Goal: Communication & Community: Answer question/provide support

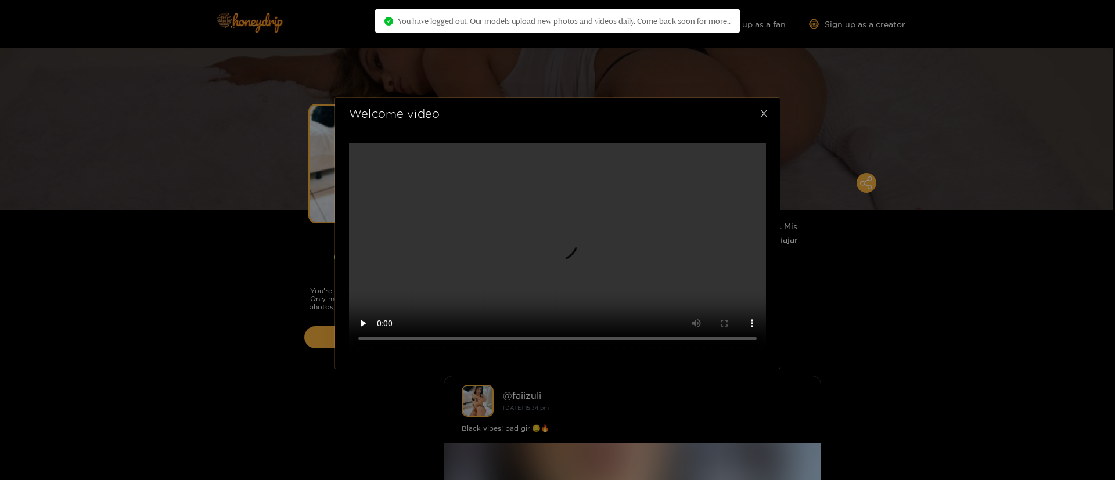
click at [767, 109] on icon "close" at bounding box center [764, 113] width 9 height 9
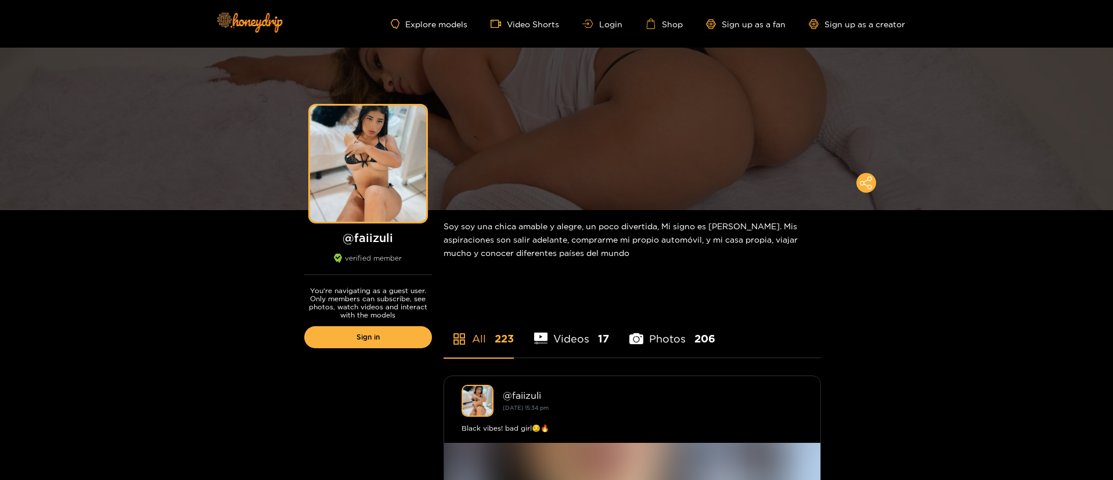
click at [612, 30] on div "Explore models Video Shorts Login Shop Sign up as a fan Sign up as a creator" at bounding box center [557, 24] width 697 height 48
click at [612, 28] on ul "Explore models Video Shorts Login Shop Sign up as a fan Sign up as a creator" at bounding box center [648, 24] width 514 height 10
click at [606, 21] on link "Login" at bounding box center [602, 24] width 39 height 9
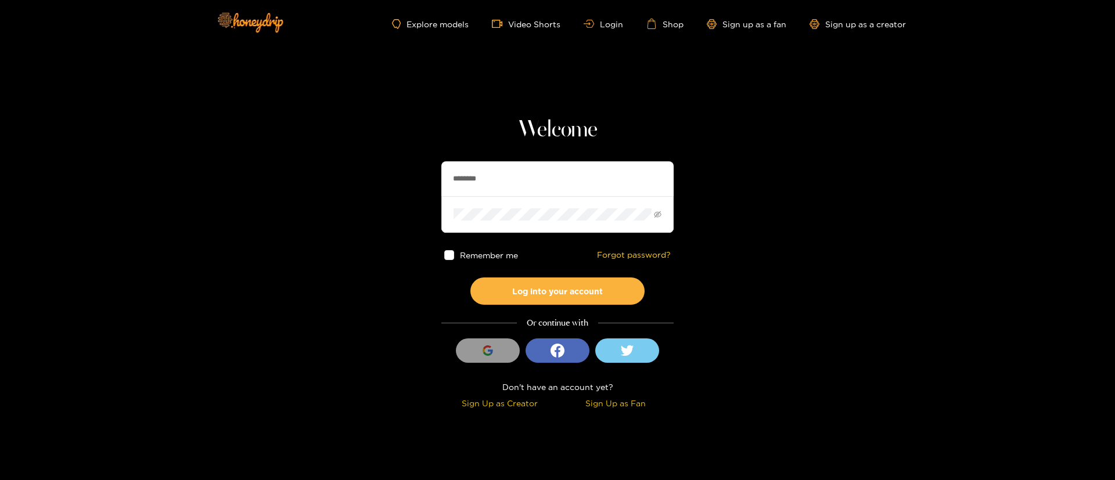
click at [542, 179] on input "********" at bounding box center [557, 178] width 232 height 35
type input "********"
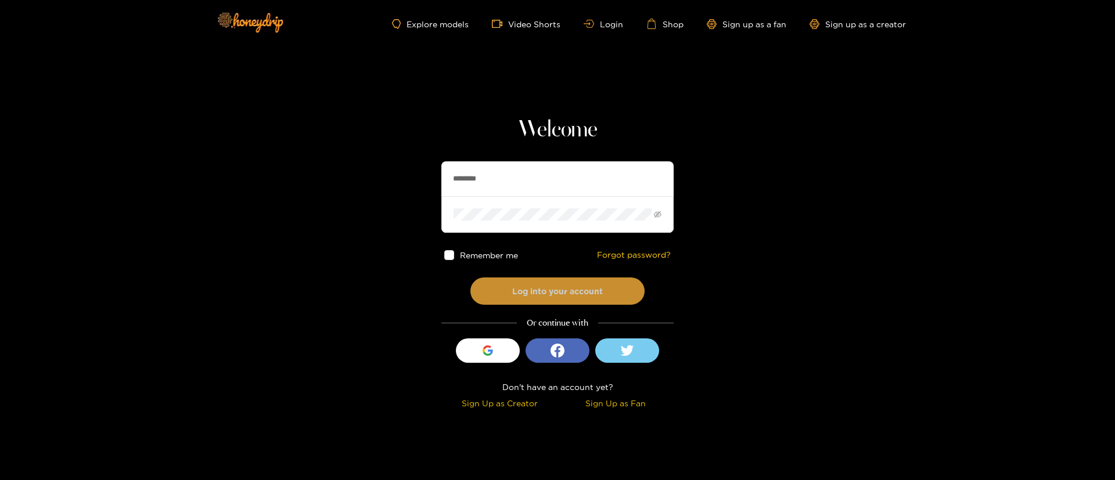
click at [559, 293] on button "Log into your account" at bounding box center [557, 291] width 174 height 27
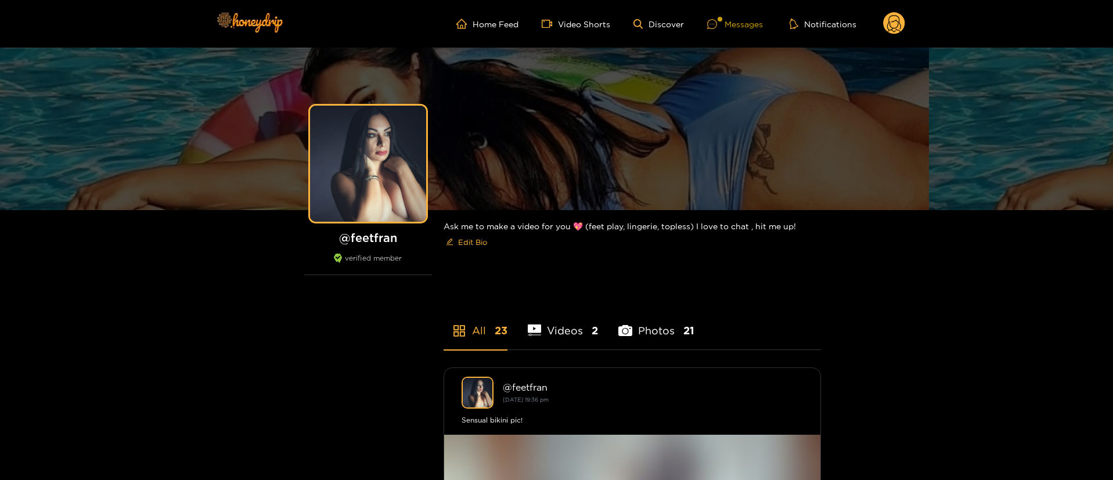
click at [749, 21] on div "Messages" at bounding box center [735, 23] width 56 height 13
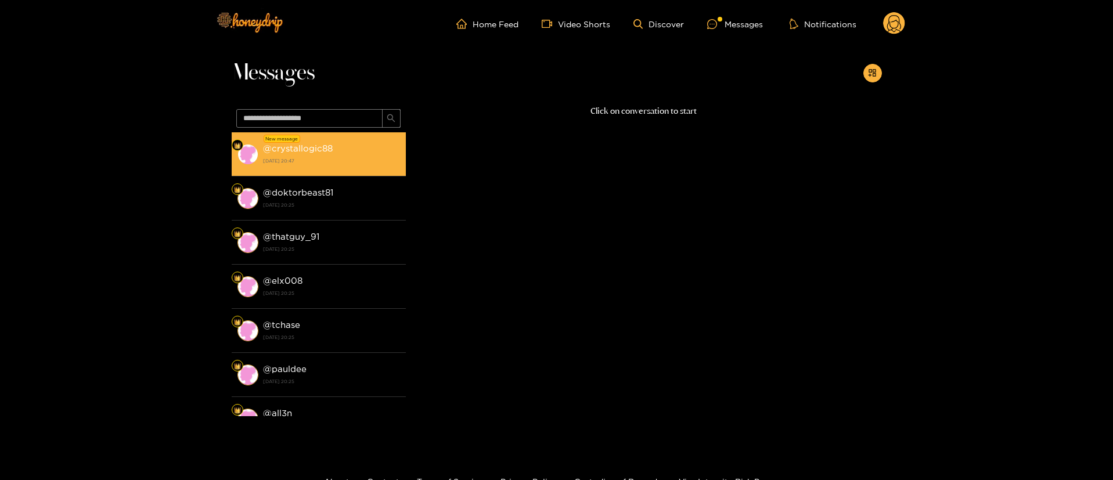
click at [311, 162] on strong "[DATE] 20:47" at bounding box center [331, 161] width 137 height 10
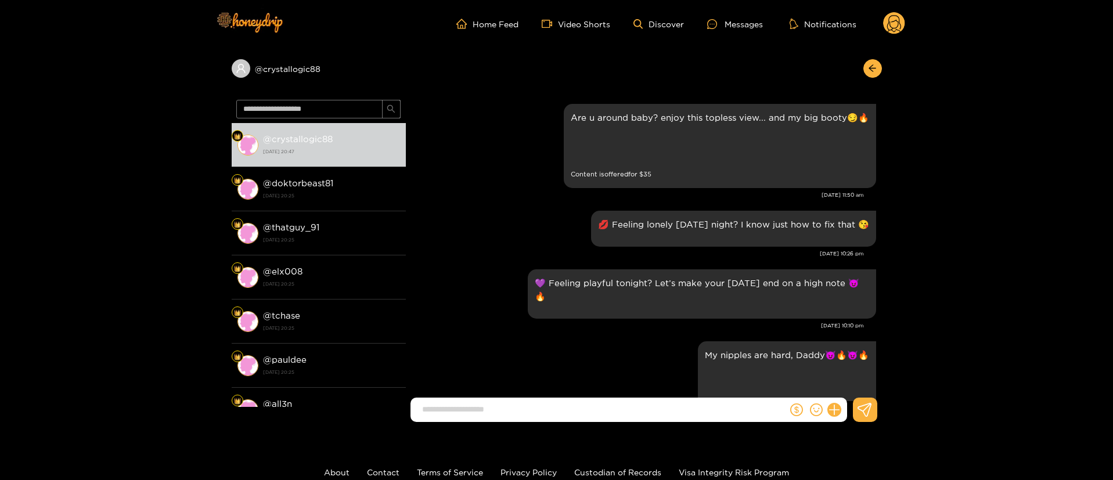
scroll to position [1552, 0]
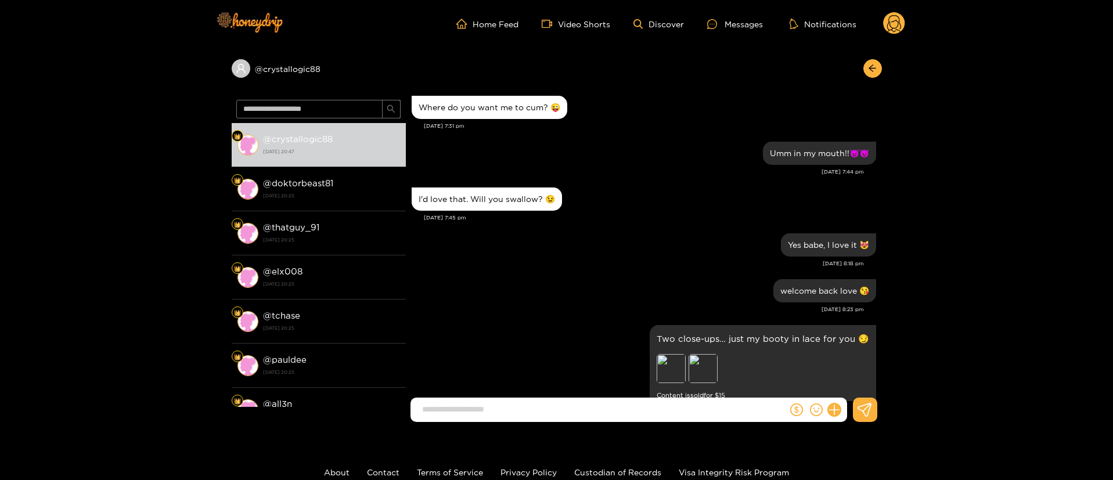
click at [583, 322] on div "Two close-ups… just my booty in lace for you 😏 Preview Preview Content is sold …" at bounding box center [644, 367] width 465 height 90
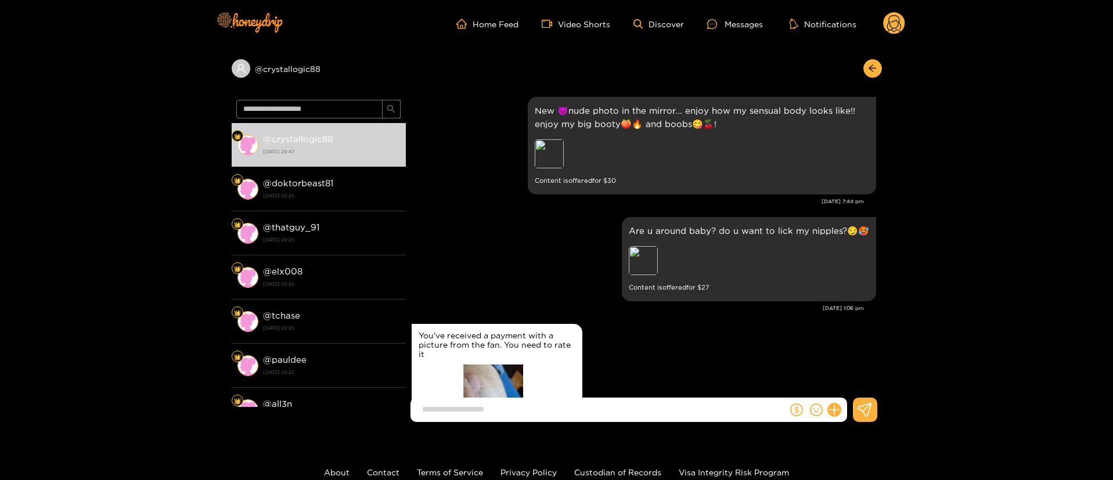
scroll to position [855, 0]
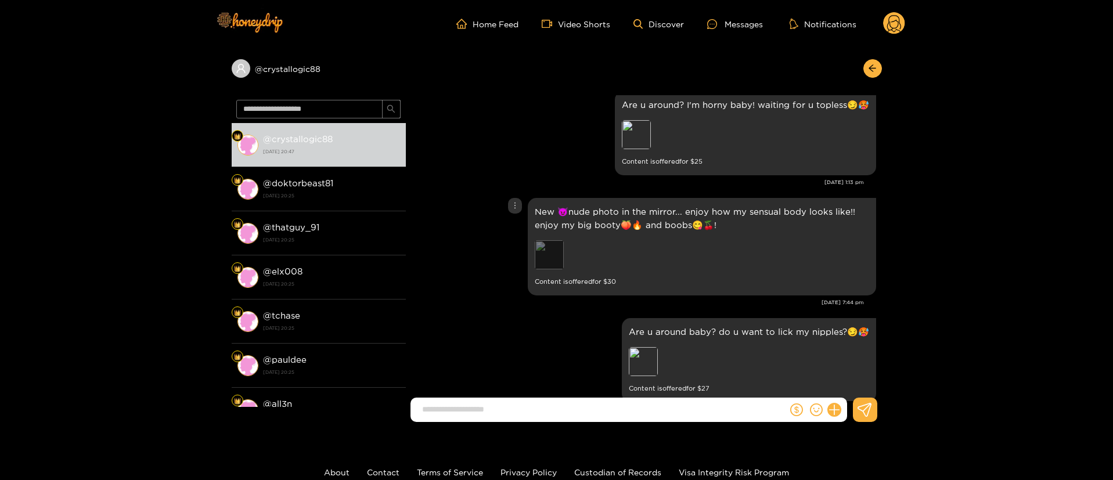
click at [553, 263] on div "Preview" at bounding box center [549, 254] width 29 height 29
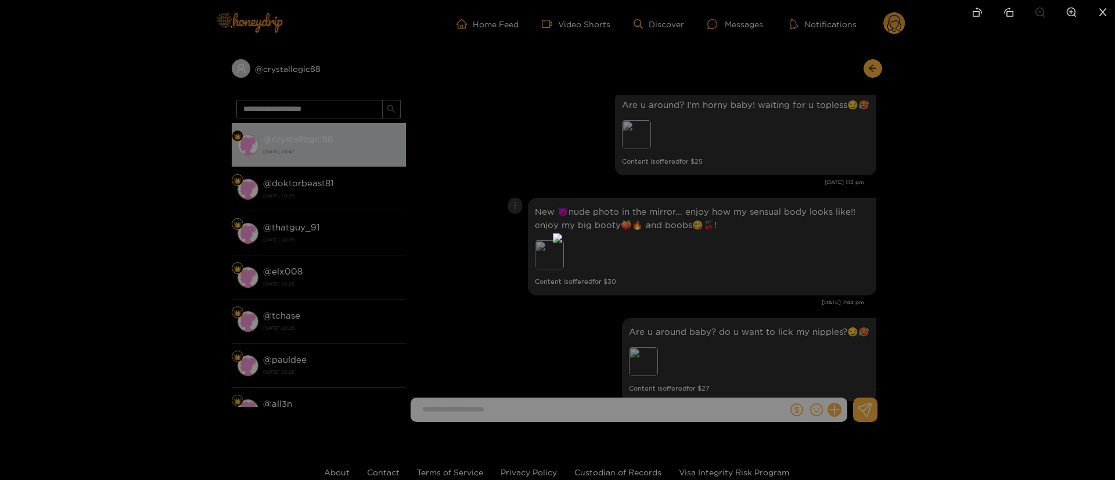
click at [839, 248] on div at bounding box center [557, 240] width 1115 height 480
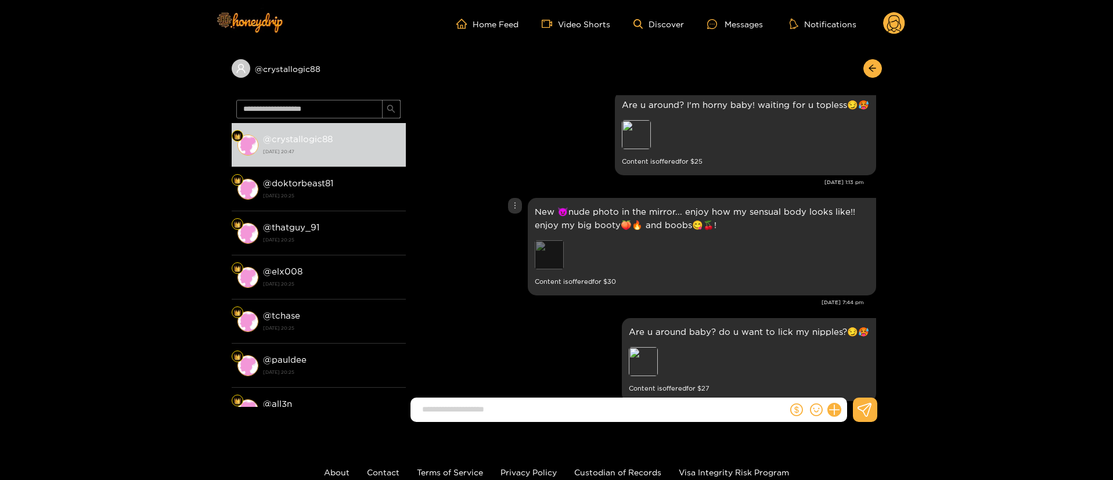
click at [562, 256] on div "Preview" at bounding box center [549, 254] width 29 height 29
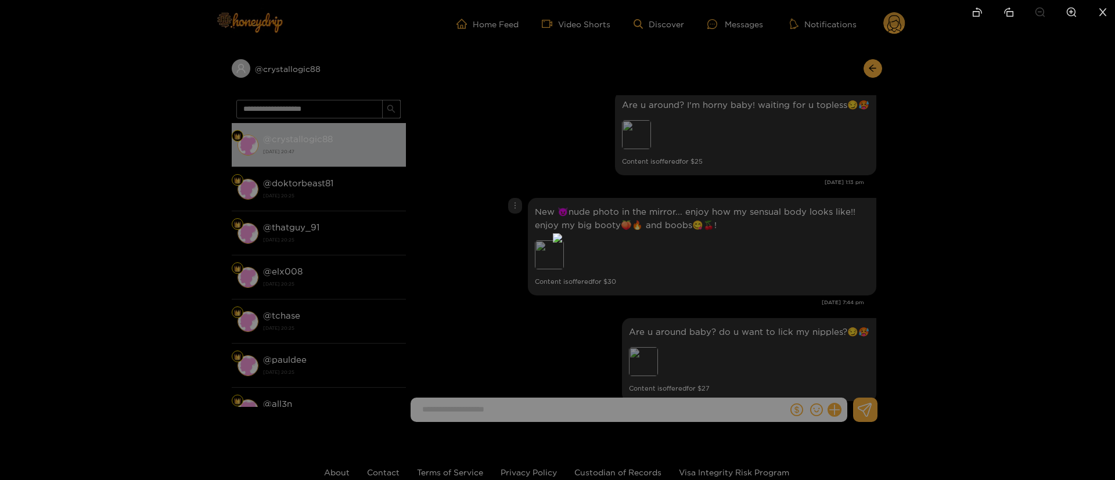
click at [808, 232] on div at bounding box center [557, 240] width 1115 height 480
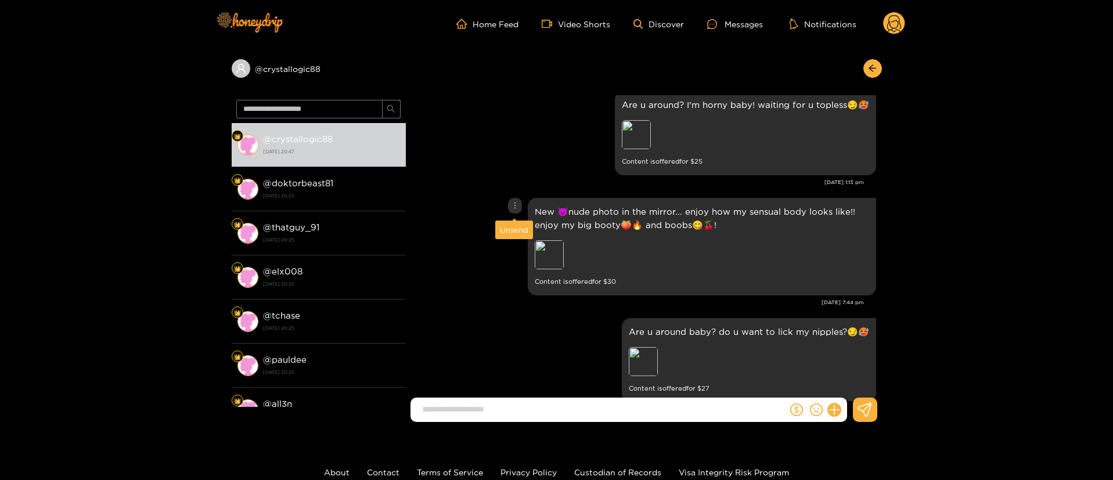
click at [512, 206] on icon "more" at bounding box center [515, 206] width 8 height 8
click at [512, 229] on div "Unsend" at bounding box center [514, 230] width 28 height 12
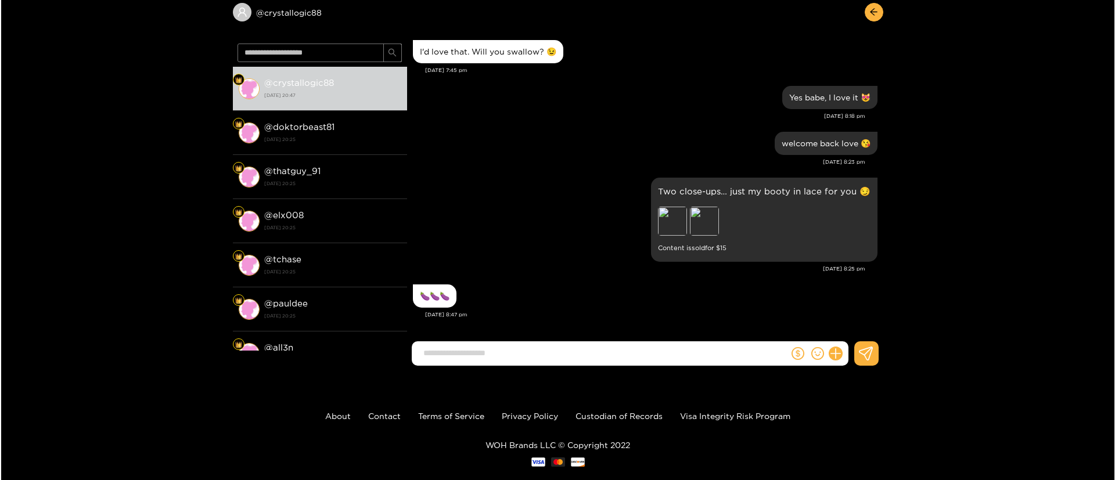
scroll to position [78, 0]
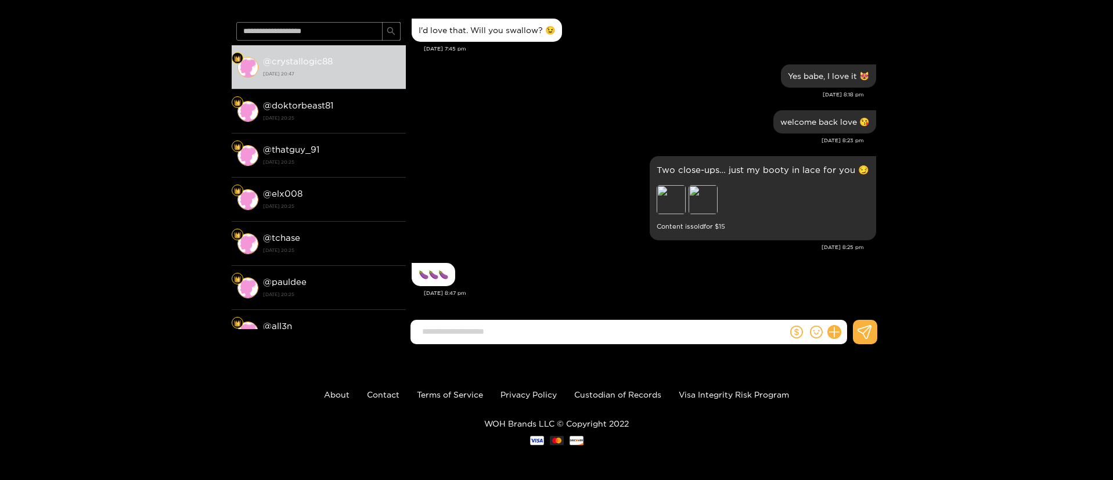
click at [548, 226] on div "Two close-ups… just my booty in lace for you 😏 Preview Preview Content is sold …" at bounding box center [644, 198] width 465 height 90
click at [839, 331] on icon at bounding box center [834, 332] width 13 height 13
click at [860, 305] on icon at bounding box center [856, 304] width 12 height 12
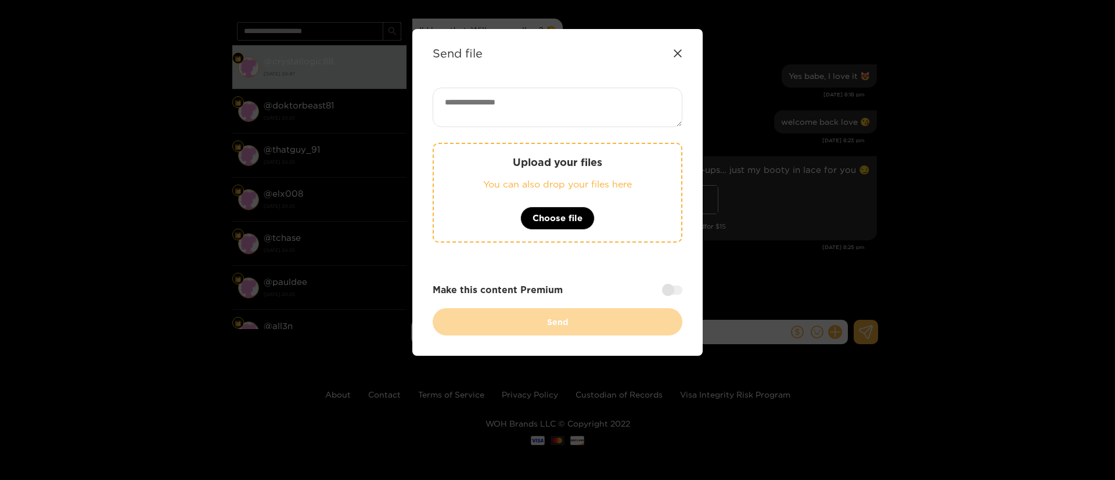
click at [610, 111] on textarea at bounding box center [558, 107] width 250 height 39
paste textarea "**********"
type textarea "**********"
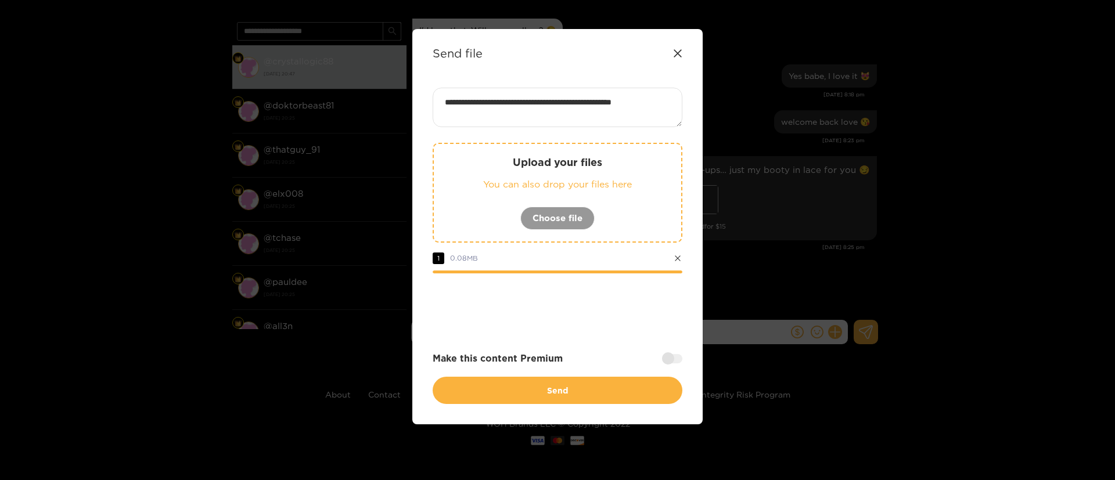
click at [612, 313] on div at bounding box center [558, 305] width 250 height 46
click at [681, 356] on div at bounding box center [672, 358] width 20 height 9
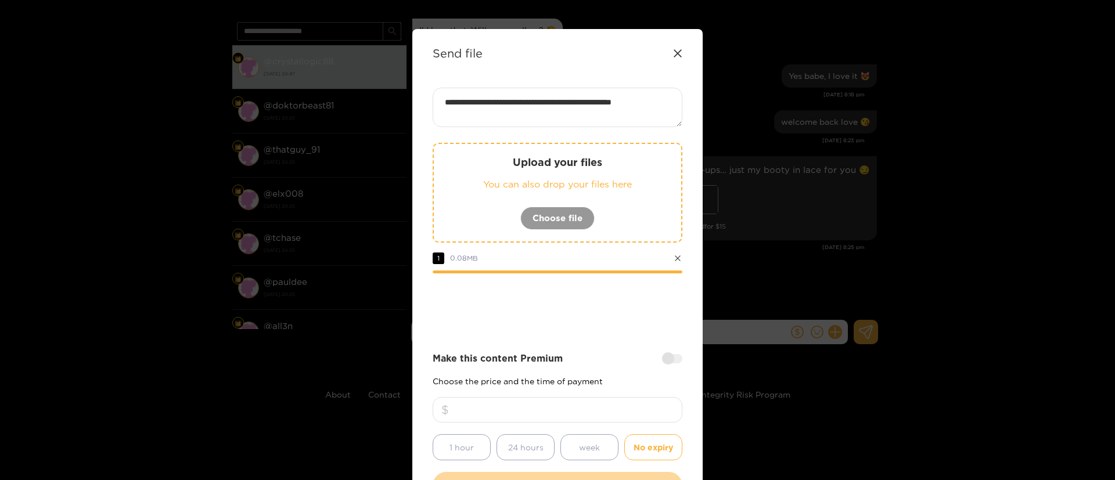
click at [570, 415] on input "number" at bounding box center [558, 410] width 250 height 26
type input "**"
click at [578, 357] on div "Make this content Premium" at bounding box center [558, 358] width 250 height 13
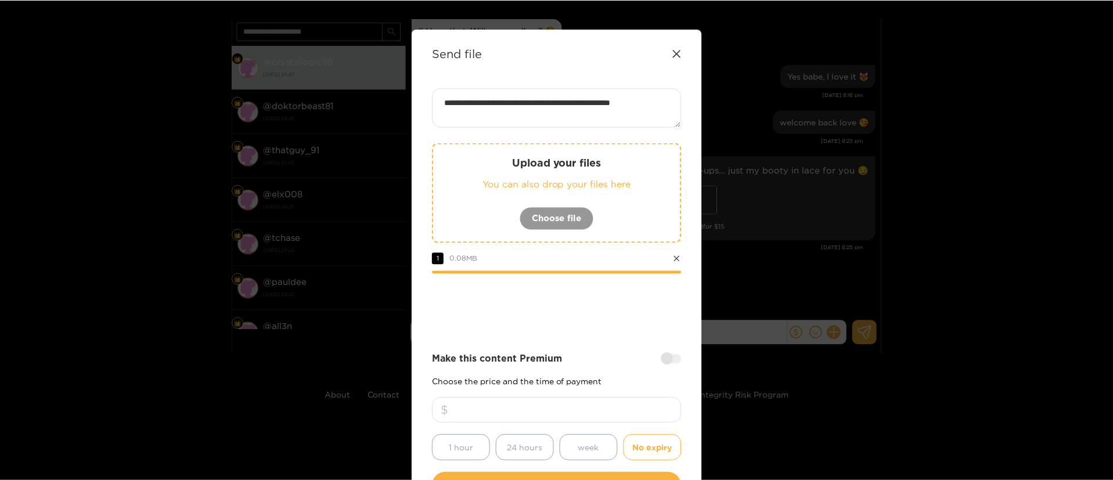
scroll to position [86, 0]
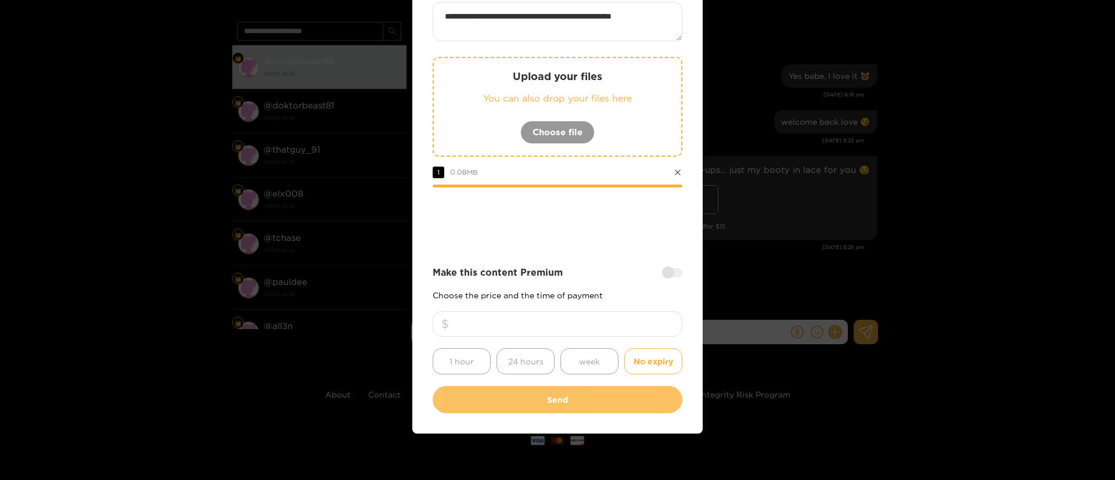
click at [576, 391] on button "Send" at bounding box center [558, 399] width 250 height 27
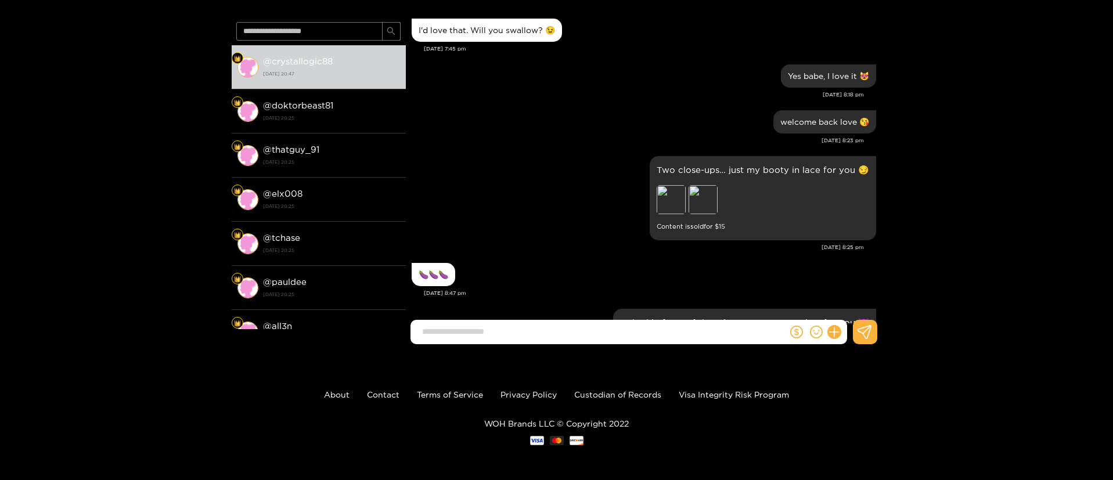
scroll to position [1630, 0]
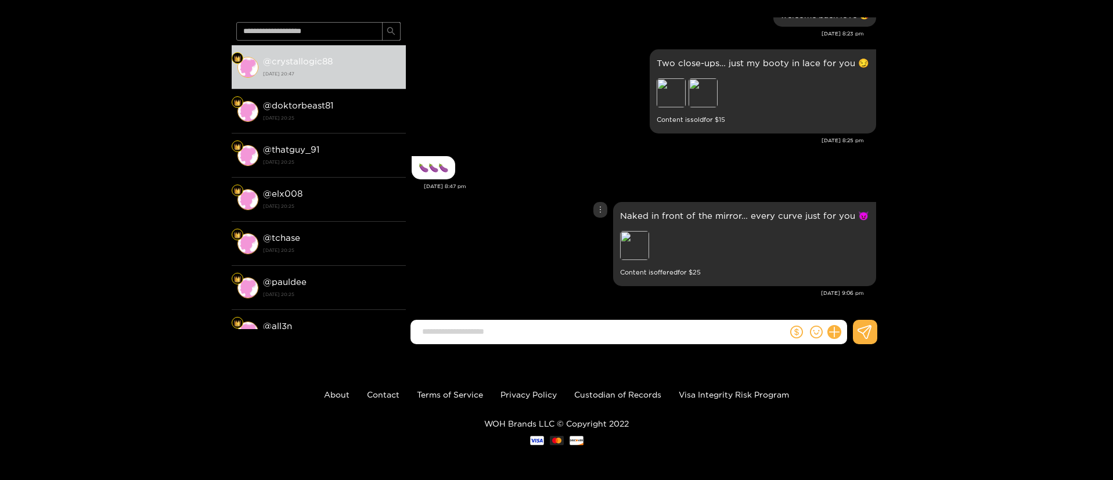
click at [552, 206] on div "Naked in front of the mirror… every curve just for you 😈 Preview Content is off…" at bounding box center [644, 244] width 465 height 90
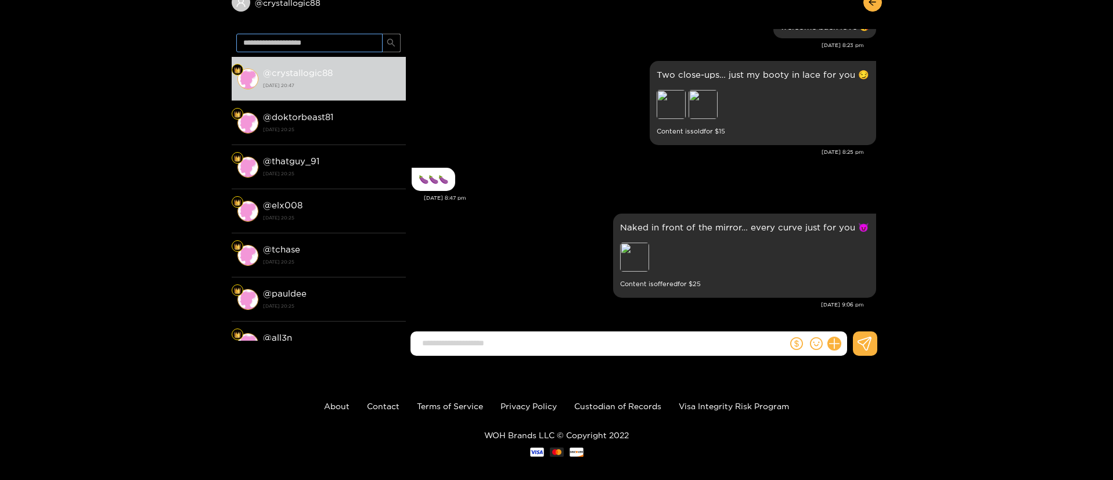
scroll to position [0, 0]
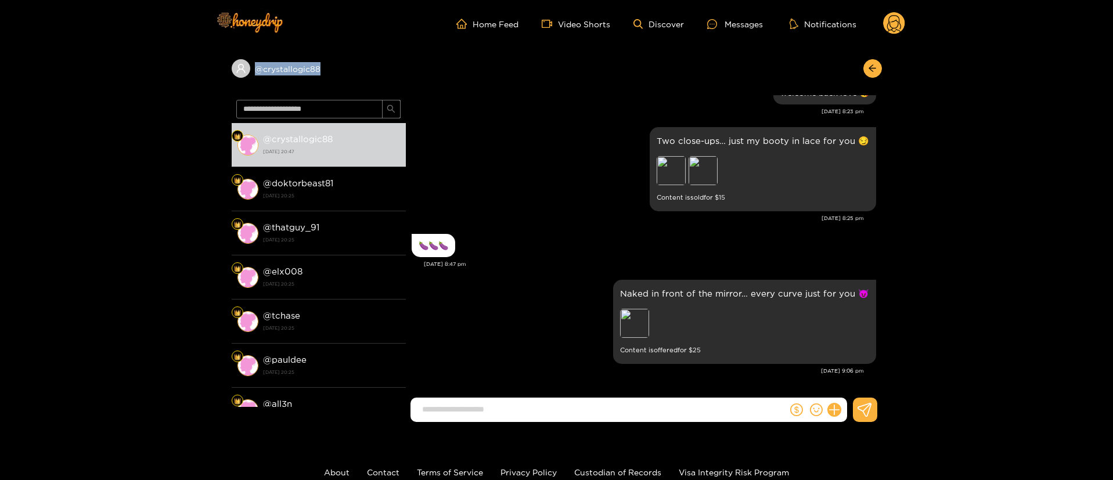
copy div "@ crystallogic88"
drag, startPoint x: 347, startPoint y: 69, endPoint x: 219, endPoint y: 87, distance: 129.0
click at [219, 87] on div "@ crystallogic88 @ crystallogic88 [DATE] 20:47 @ doktorbeast81 [DATE] 20:25 @ t…" at bounding box center [556, 240] width 1113 height 384
click at [885, 20] on circle at bounding box center [894, 23] width 22 height 22
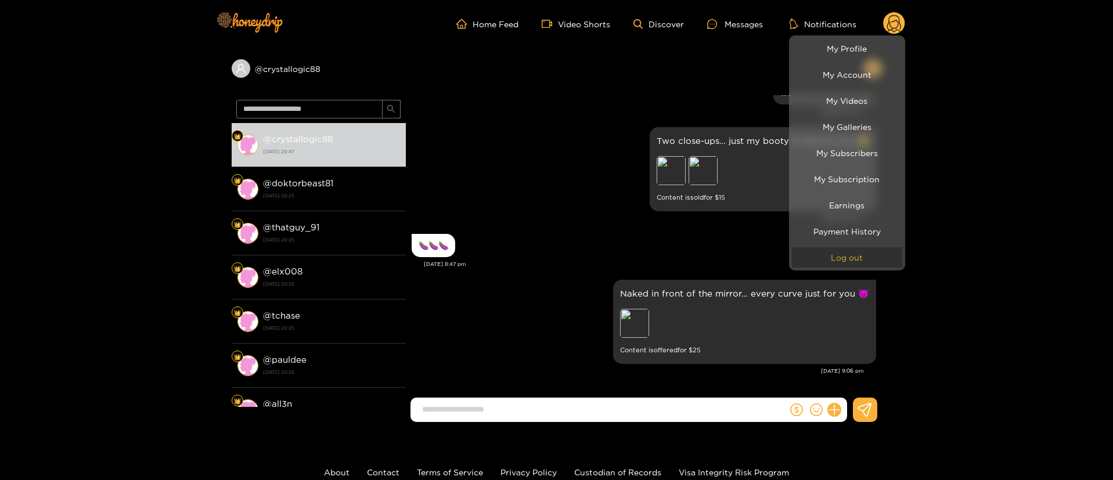
click at [859, 251] on button "Log out" at bounding box center [847, 257] width 110 height 20
